Goal: Task Accomplishment & Management: Use online tool/utility

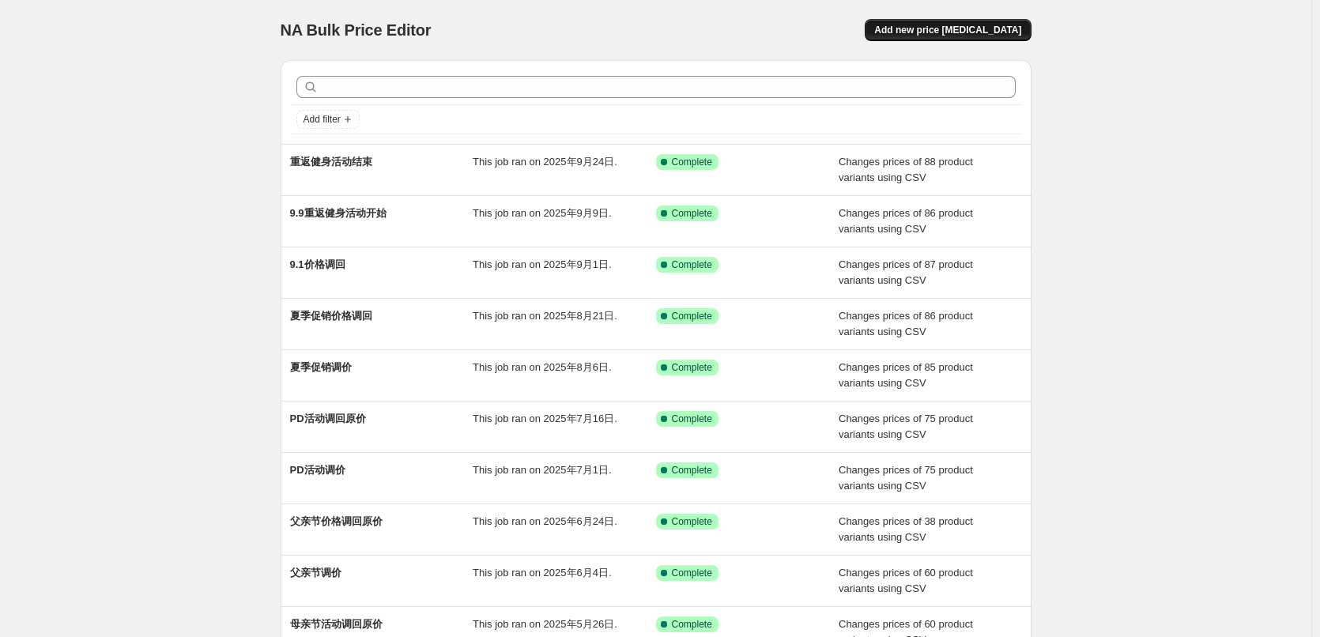
click at [1002, 28] on span "Add new price [MEDICAL_DATA]" at bounding box center [947, 30] width 147 height 13
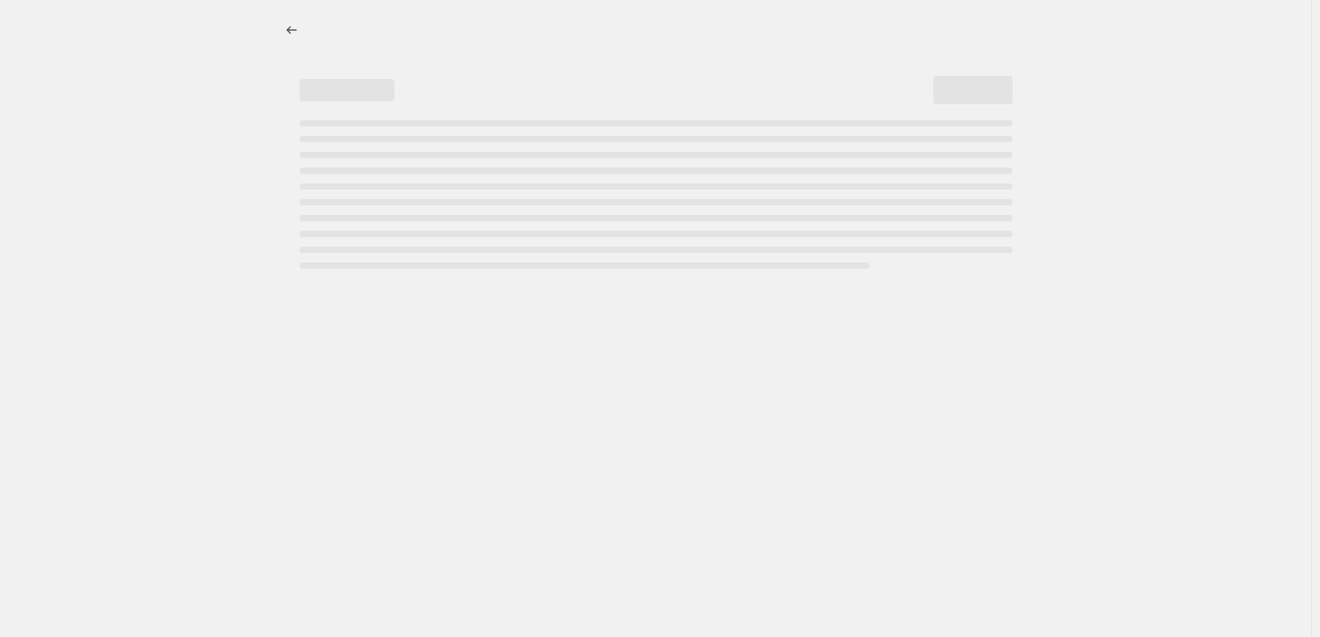
select select "percentage"
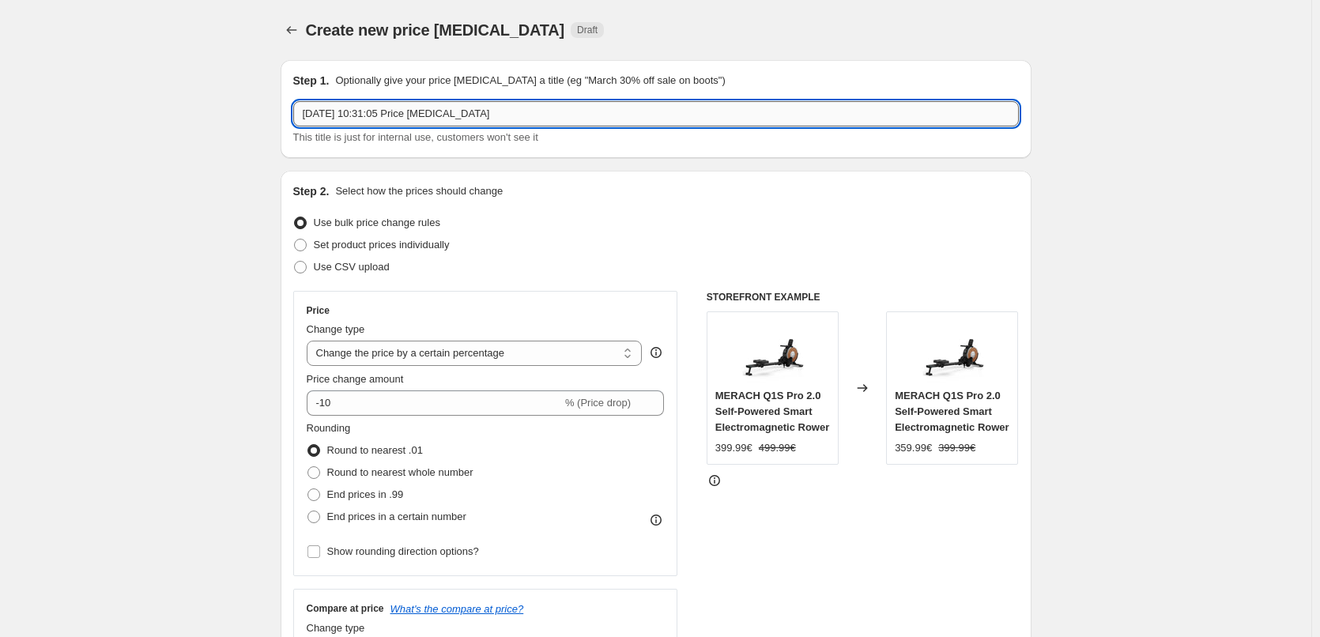
drag, startPoint x: 587, startPoint y: 108, endPoint x: 302, endPoint y: 118, distance: 284.8
click at [302, 118] on input "[DATE] 10:31:05 Price [MEDICAL_DATA]" at bounding box center [656, 113] width 726 height 25
type input "清仓价格更改"
click at [345, 270] on span "Use CSV upload" at bounding box center [352, 267] width 76 height 12
click at [295, 262] on input "Use CSV upload" at bounding box center [294, 261] width 1 height 1
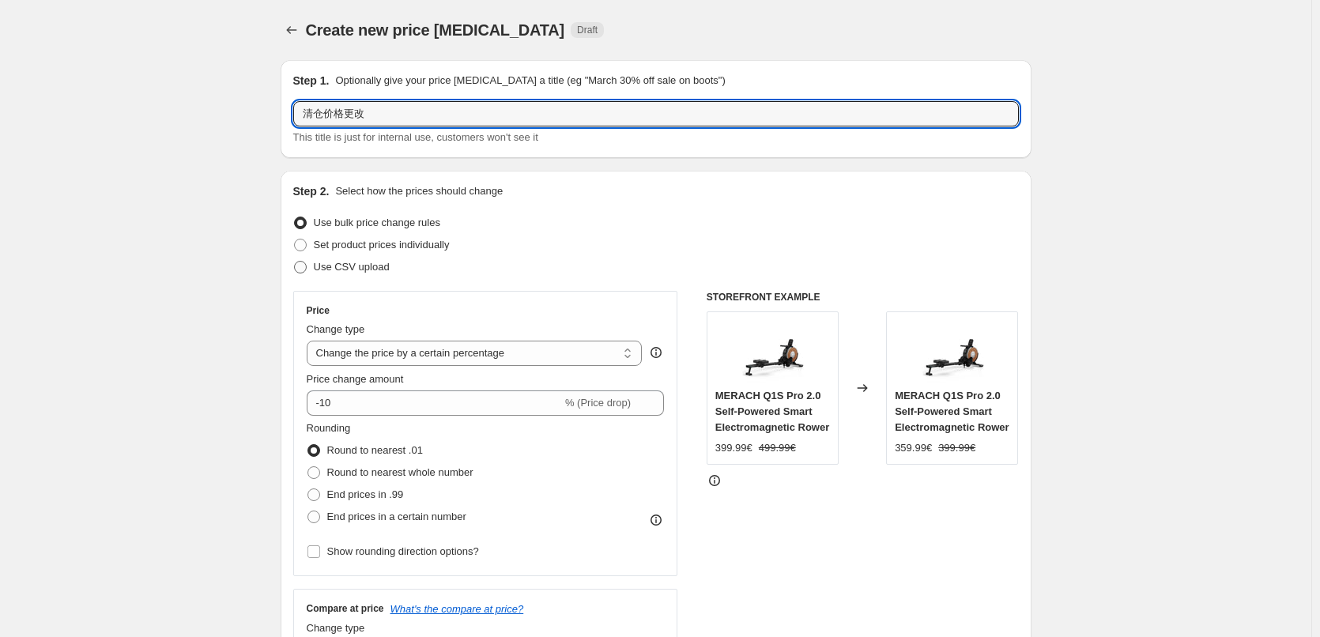
radio input "true"
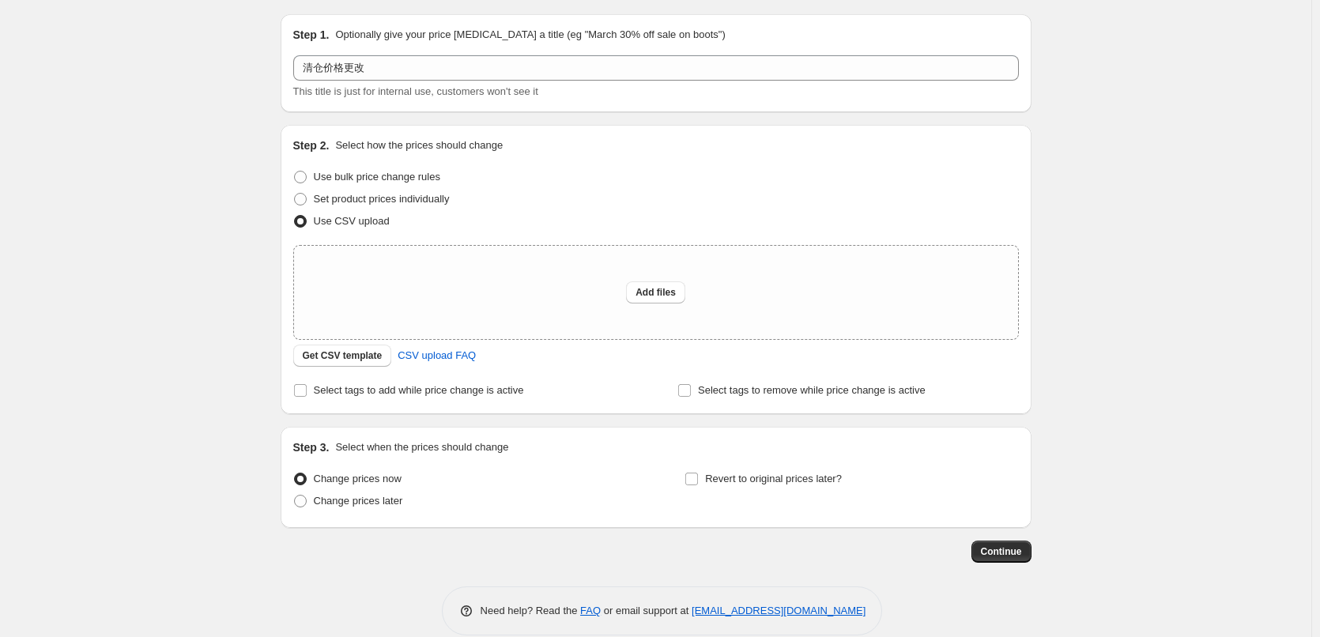
scroll to position [68, 0]
